Goal: Task Accomplishment & Management: Manage account settings

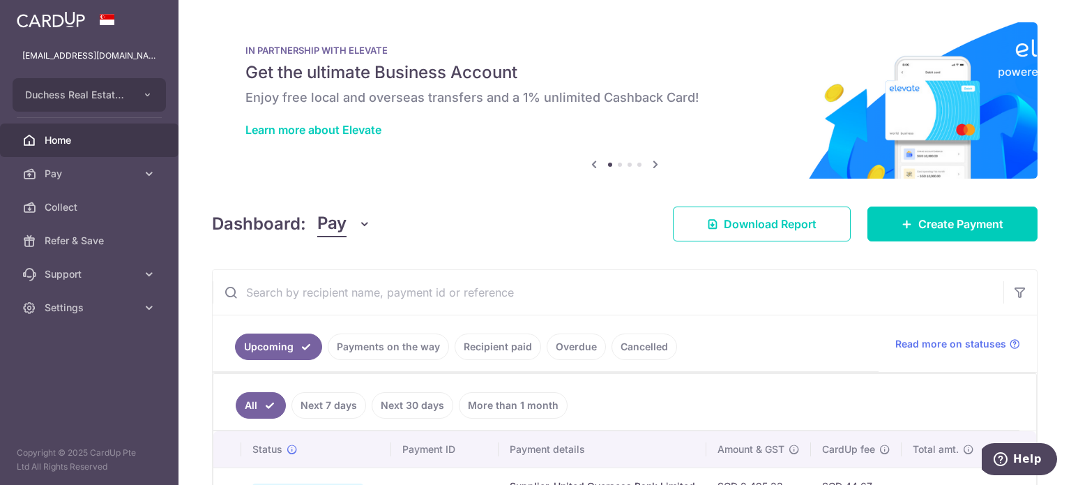
scroll to position [139, 0]
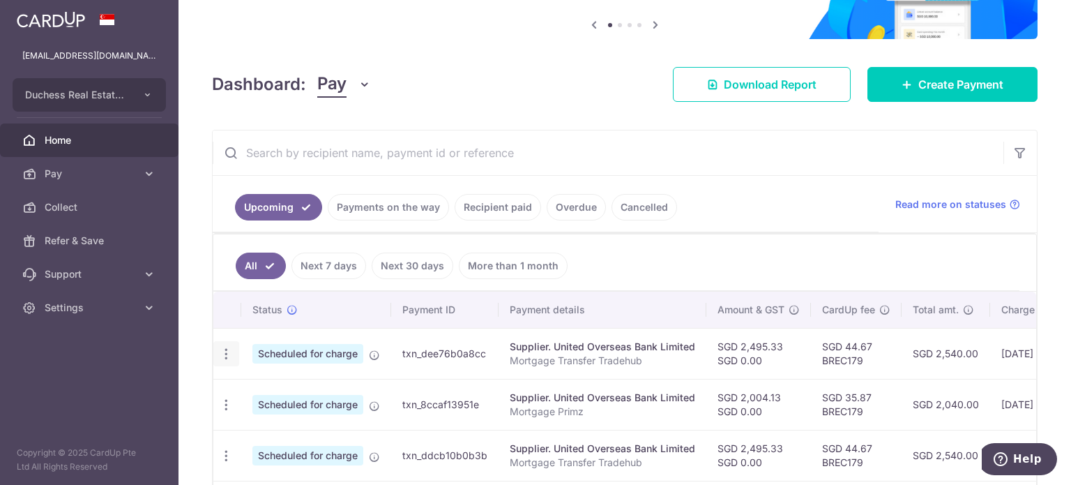
click at [230, 354] on icon "button" at bounding box center [226, 354] width 15 height 15
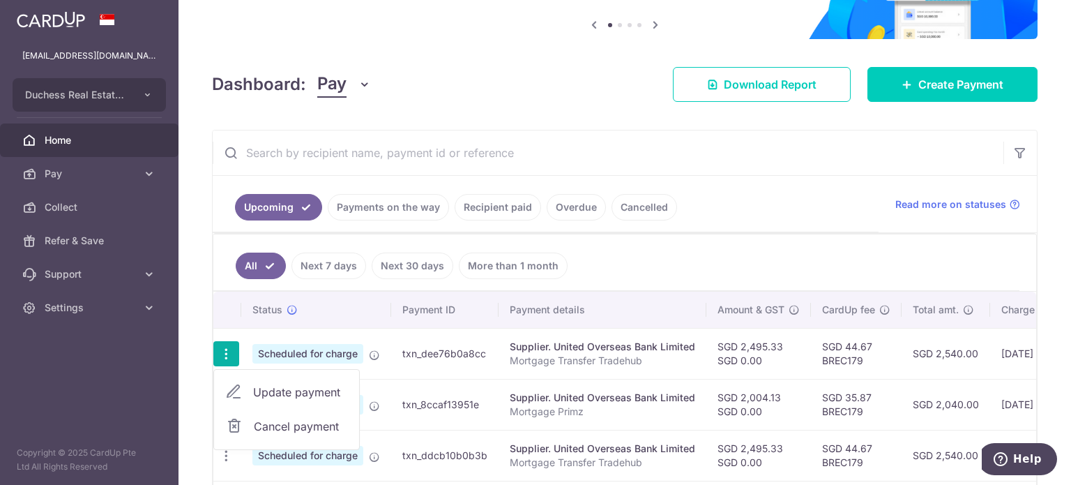
click at [278, 384] on span "Update payment" at bounding box center [300, 392] width 95 height 17
radio input "true"
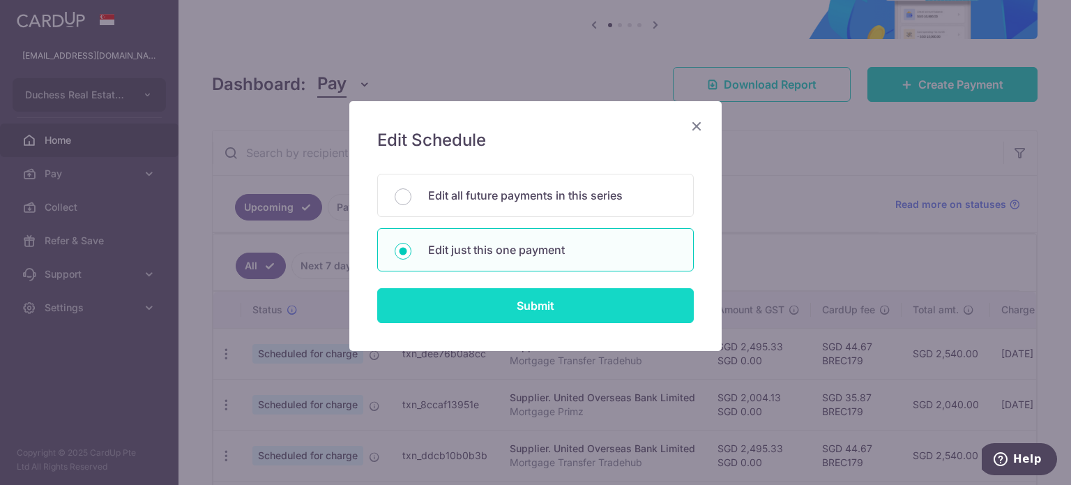
click at [530, 301] on input "Submit" at bounding box center [535, 305] width 317 height 35
radio input "true"
type input "2,495.33"
type input "0.00"
type input "[DATE]"
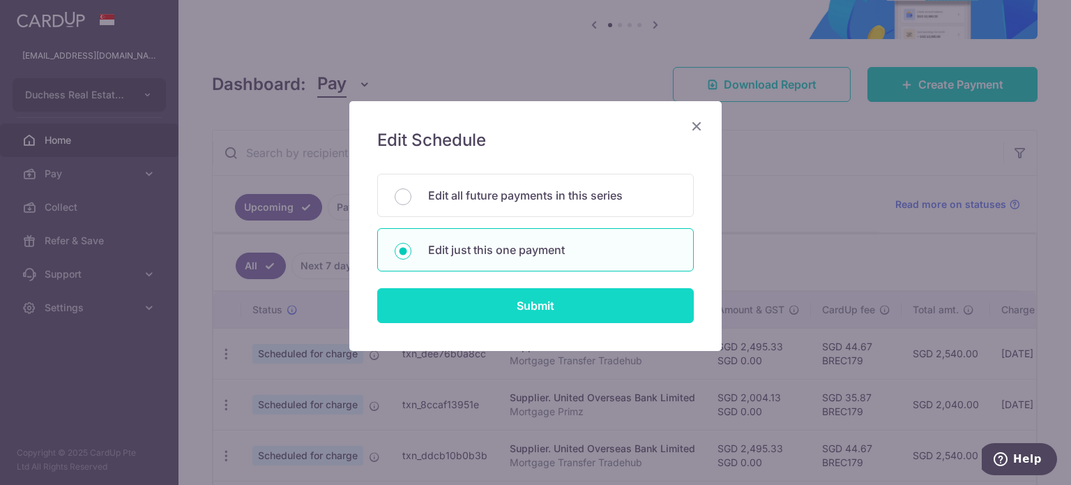
type input "Mortgage Transfer Tradehub"
type input "Tradehub 04140"
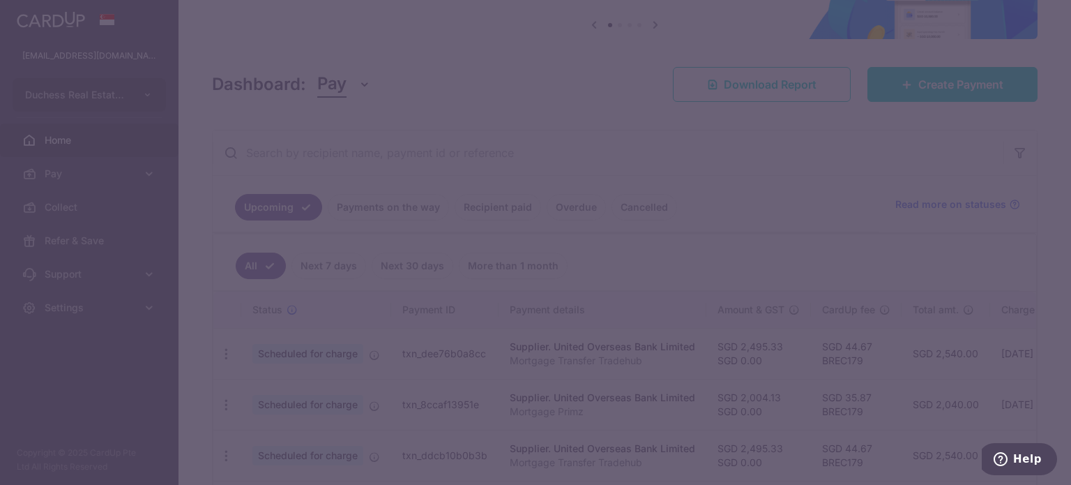
type input "BREC179"
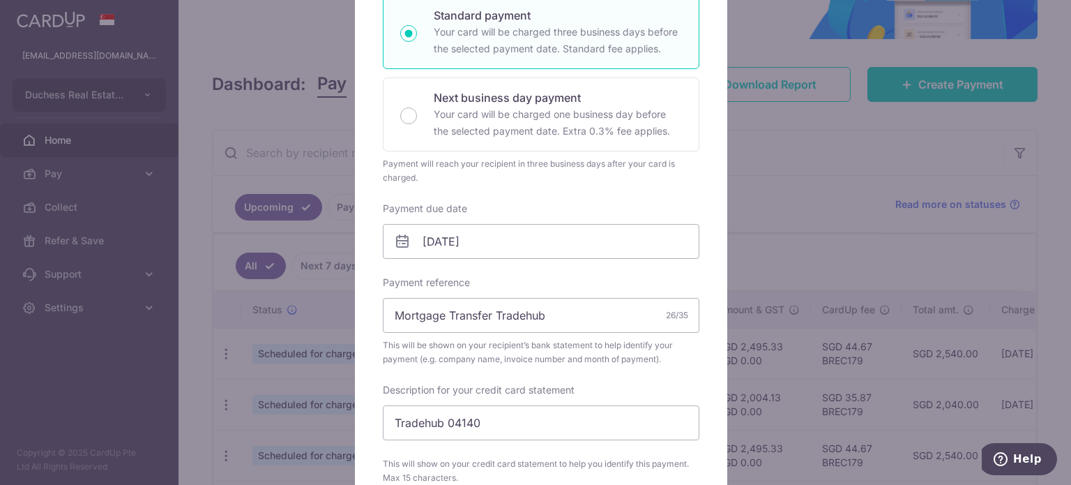
scroll to position [279, 0]
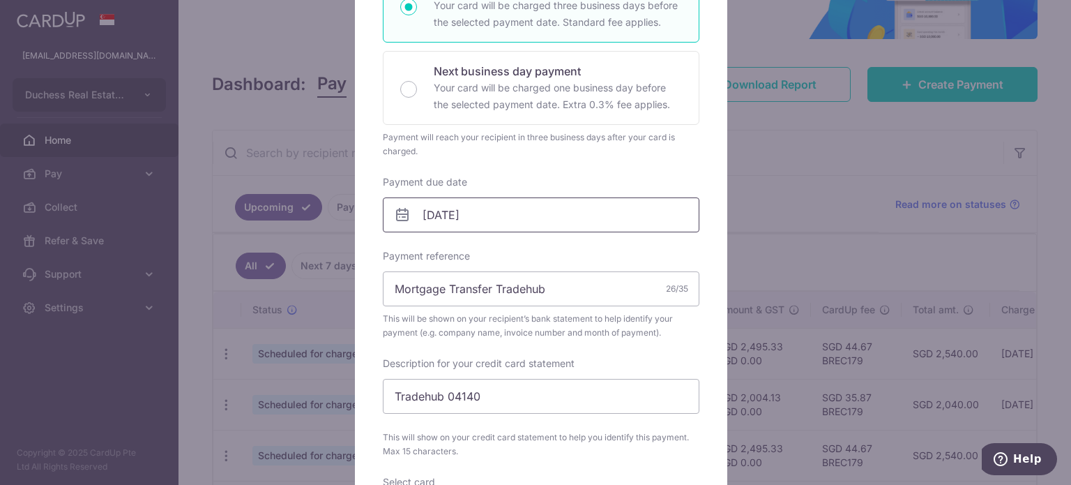
click at [501, 231] on input "[DATE]" at bounding box center [541, 214] width 317 height 35
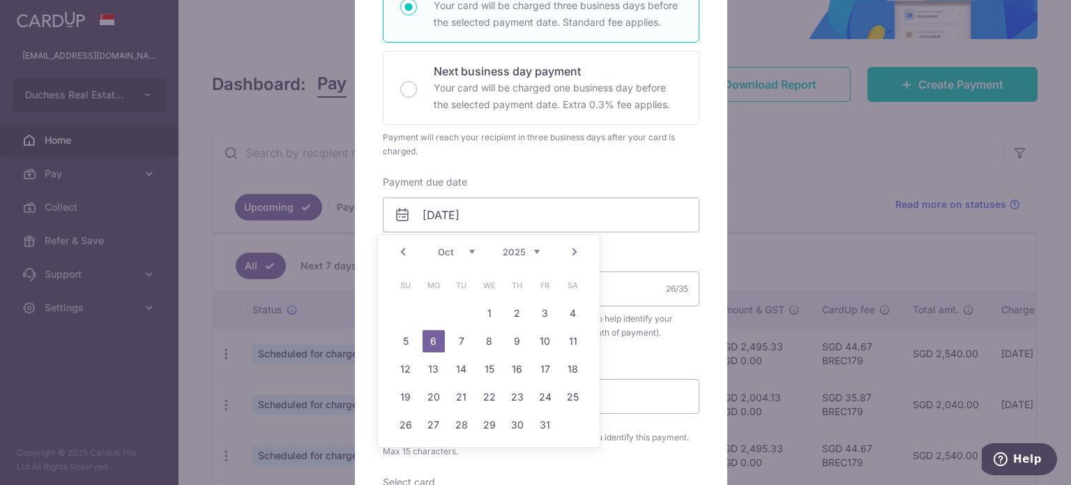
click at [407, 250] on link "Prev" at bounding box center [403, 251] width 17 height 17
click at [540, 377] on link "19" at bounding box center [545, 369] width 22 height 22
type input "[DATE]"
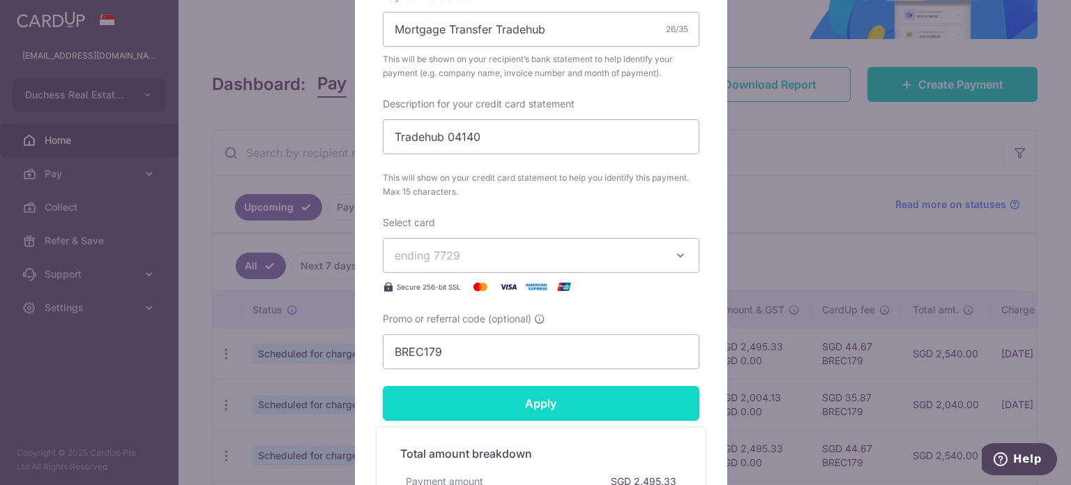
click at [504, 393] on input "Apply" at bounding box center [541, 403] width 317 height 35
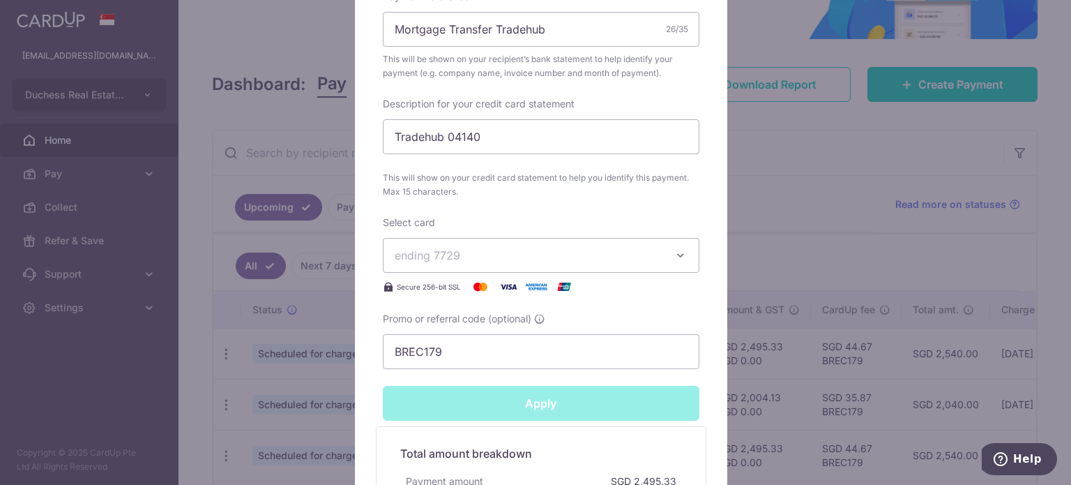
type input "Successfully Applied"
click at [0, 358] on div "Edit payment By clicking apply, you will make changes to all payments to United…" at bounding box center [535, 242] width 1071 height 485
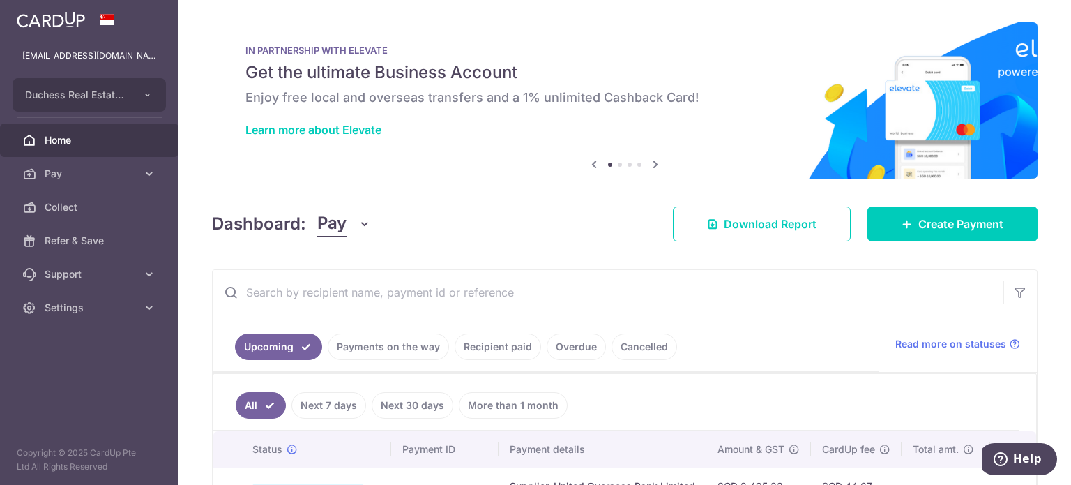
click at [399, 340] on link "Payments on the way" at bounding box center [388, 346] width 121 height 26
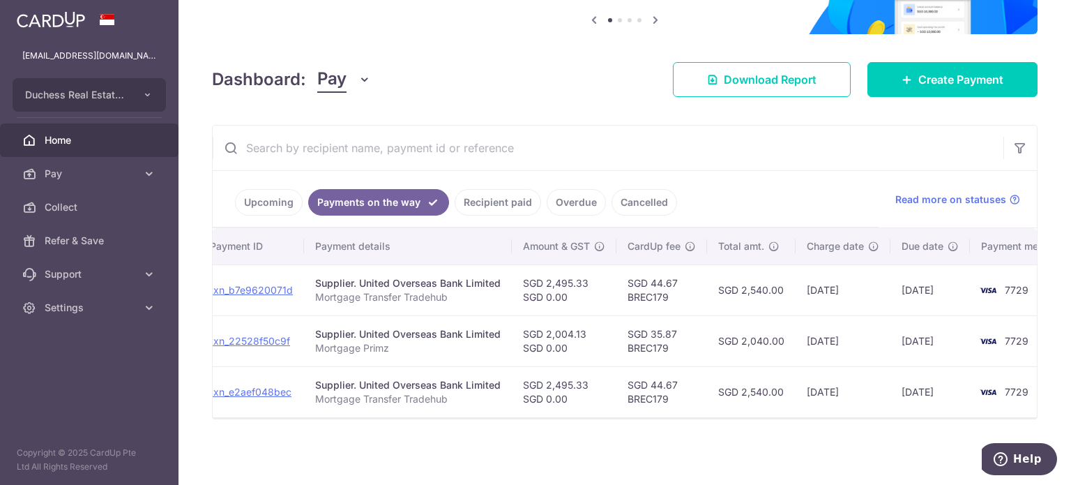
scroll to position [0, 212]
